Goal: Find specific page/section: Find specific page/section

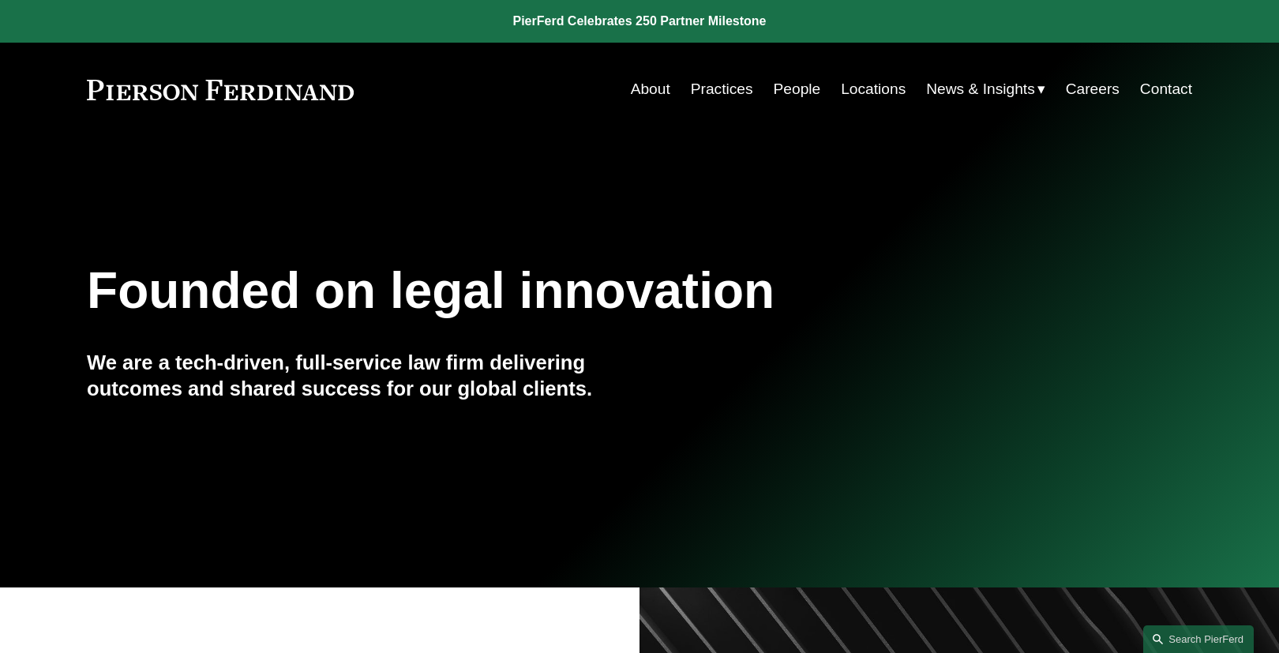
click at [778, 85] on link "People" at bounding box center [797, 89] width 47 height 30
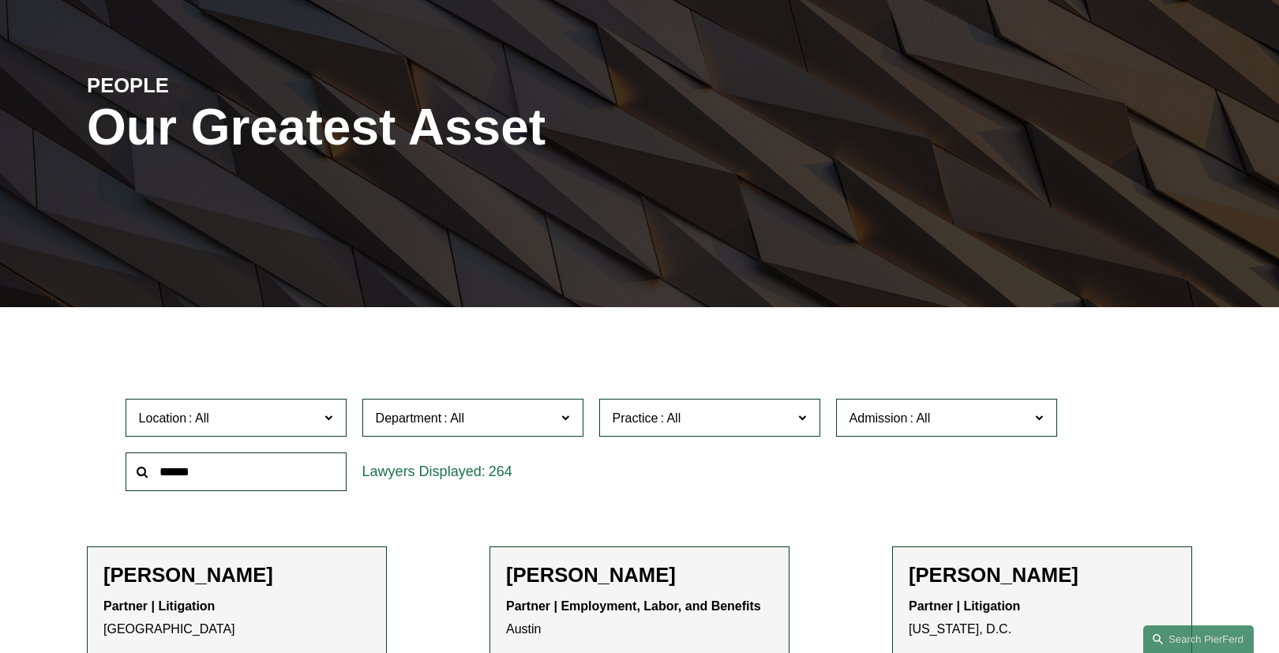
scroll to position [189, 0]
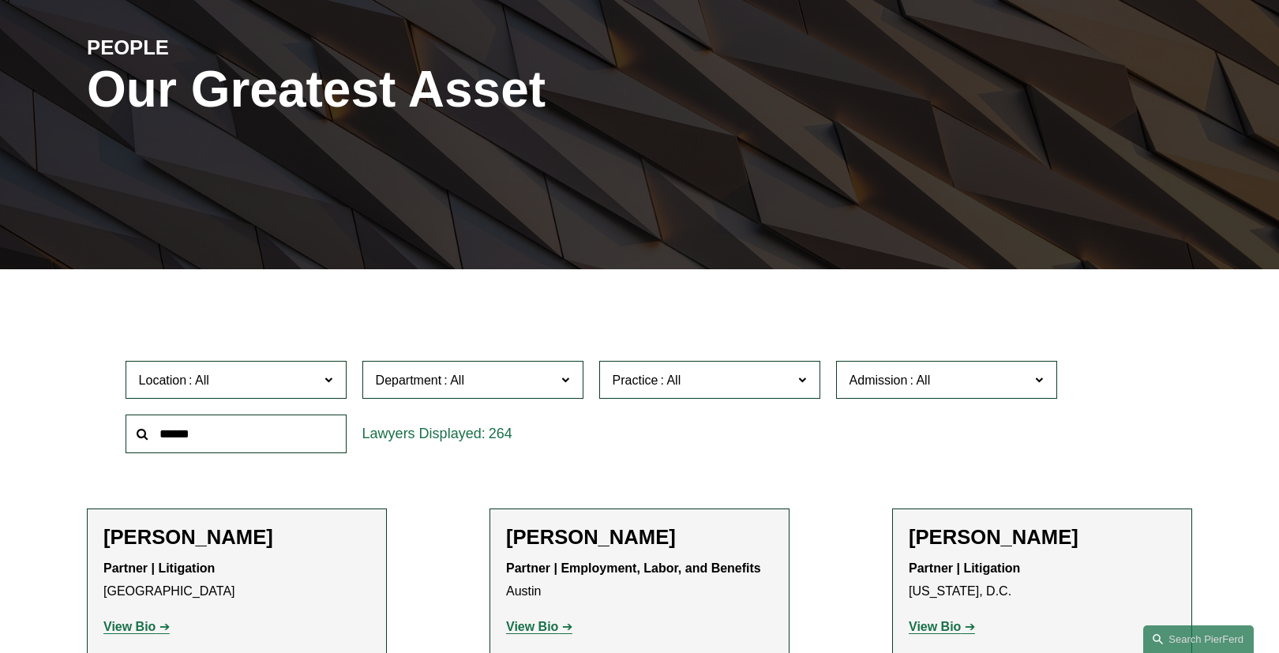
click at [256, 433] on input "text" at bounding box center [236, 433] width 221 height 39
type input "****"
